Goal: Task Accomplishment & Management: Use online tool/utility

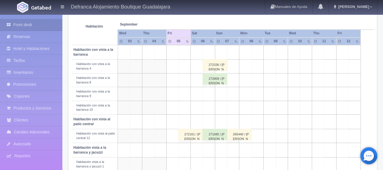
scroll to position [89, 0]
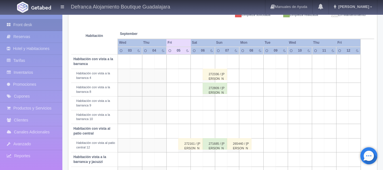
click at [218, 76] on div "272336 / [PERSON_NAME]" at bounding box center [215, 74] width 24 height 11
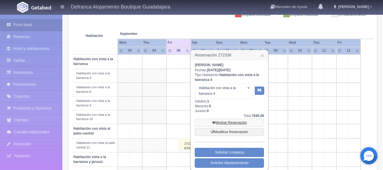
click at [231, 122] on link "Mostrar Reservación" at bounding box center [229, 123] width 69 height 8
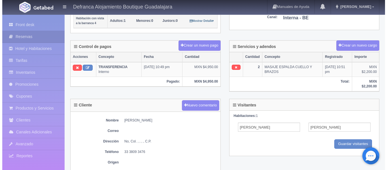
scroll to position [142, 0]
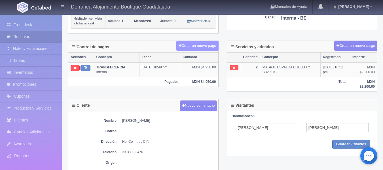
click at [183, 45] on button "Crear un nuevo pago" at bounding box center [197, 46] width 42 height 10
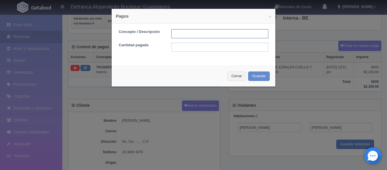
click at [187, 35] on input "text" at bounding box center [220, 33] width 97 height 9
type input "TRANSFERENCIA"
click at [193, 44] on input "text" at bounding box center [220, 47] width 97 height 9
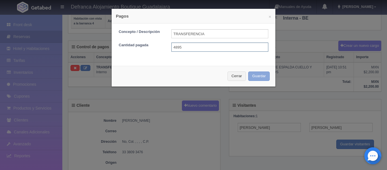
type input "4895"
click at [257, 77] on button "Guardar" at bounding box center [259, 75] width 22 height 9
